Goal: Find specific page/section: Find specific page/section

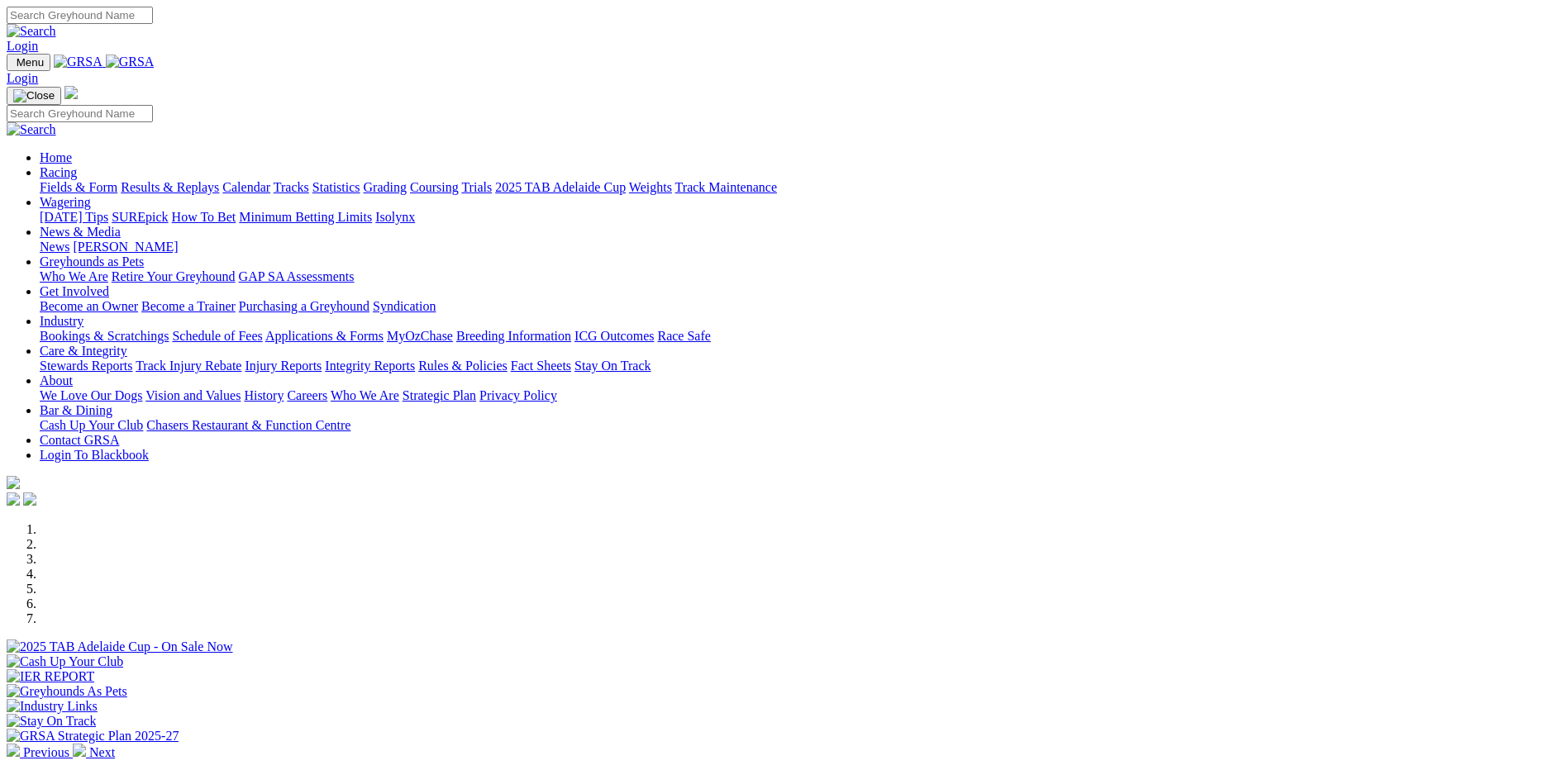
click at [407, 180] on link "Grading" at bounding box center [385, 187] width 43 height 14
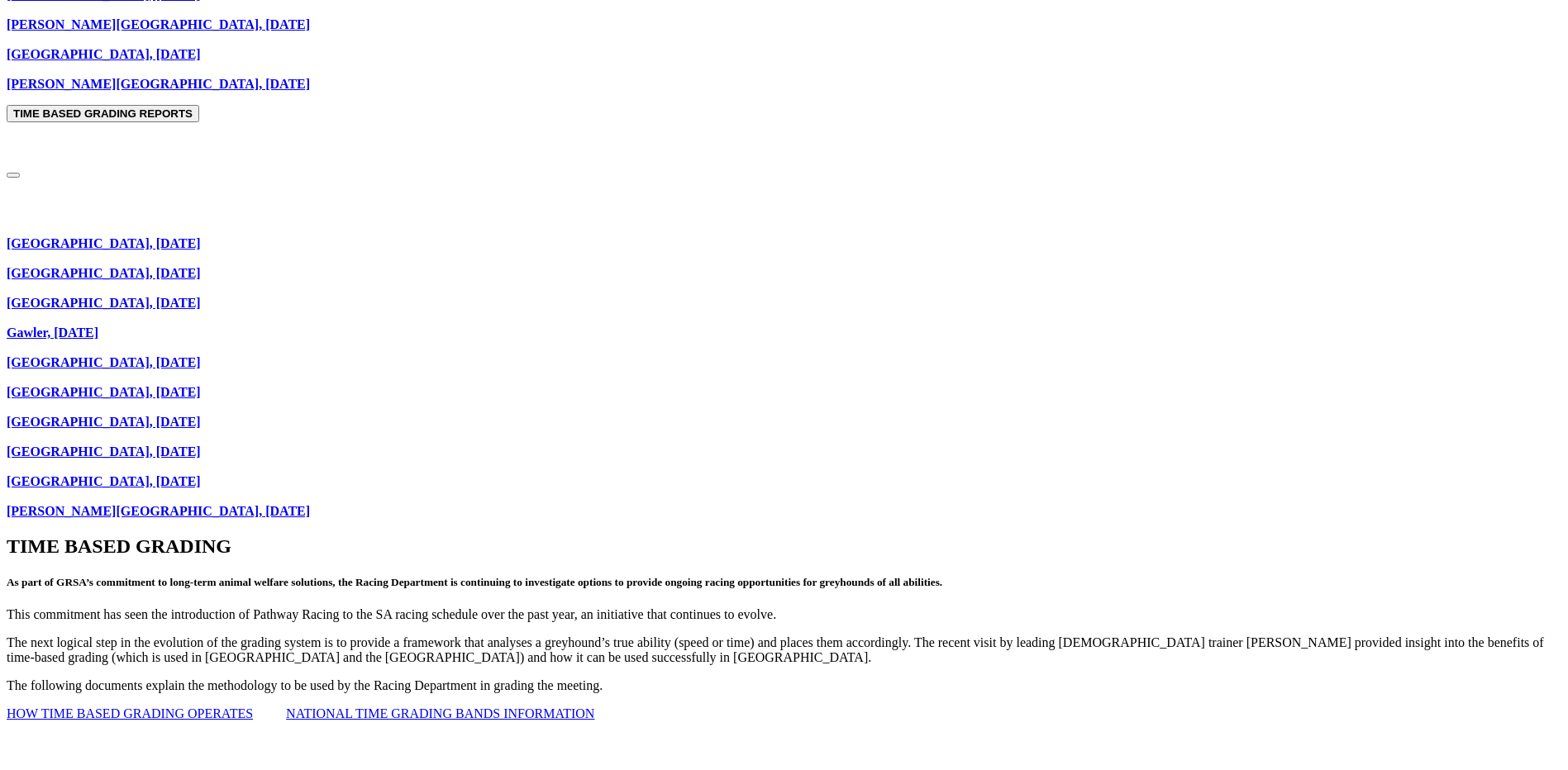
scroll to position [991, 0]
